Goal: Go to known website: Access a specific website the user already knows

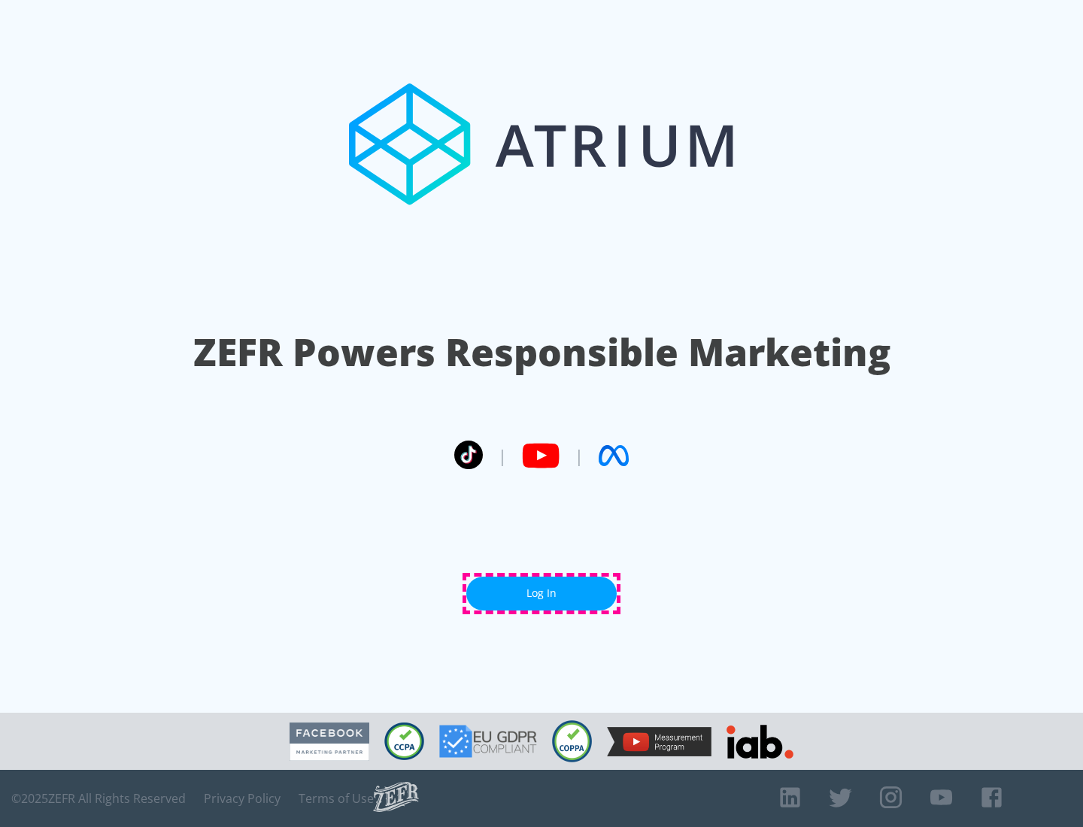
click at [541, 593] on link "Log In" at bounding box center [541, 594] width 150 height 34
